Goal: Transaction & Acquisition: Purchase product/service

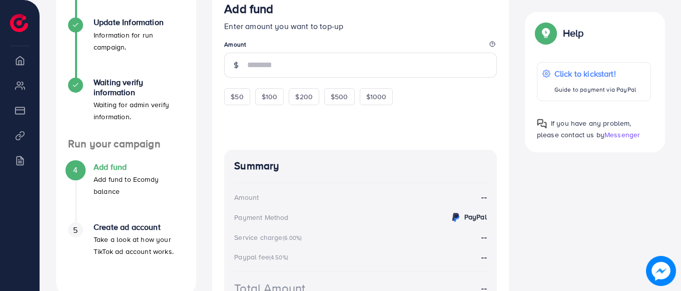
scroll to position [335, 0]
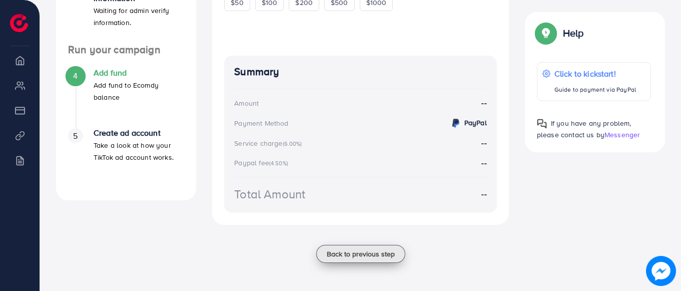
click at [339, 253] on span "Back to previous step" at bounding box center [361, 254] width 68 height 10
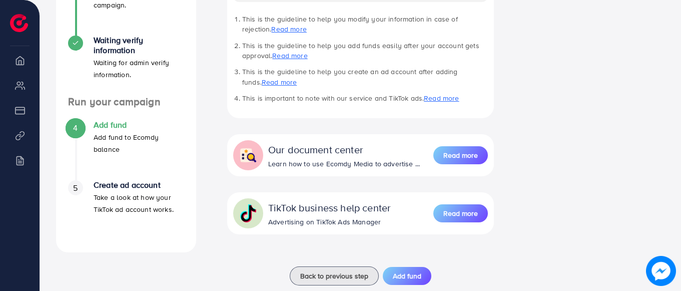
scroll to position [303, 0]
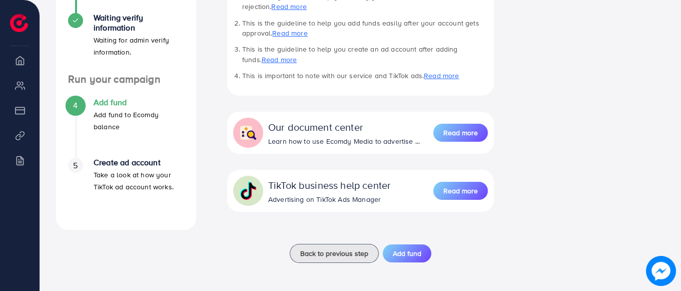
click at [22, 70] on li "Overview" at bounding box center [20, 60] width 40 height 20
